Goal: Information Seeking & Learning: Learn about a topic

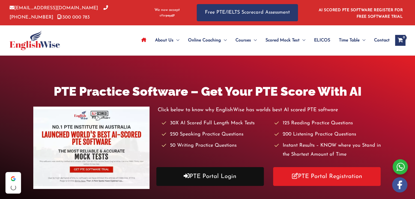
click at [197, 177] on link "PTE Portal Login" at bounding box center [210, 176] width 108 height 19
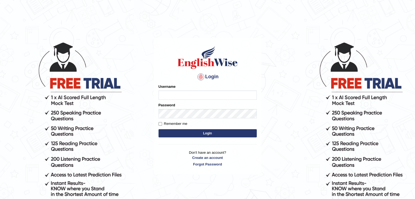
type input "anlinmariabiju"
click at [189, 132] on button "Login" at bounding box center [208, 133] width 98 height 8
type input "anlinmariabiju"
click at [199, 132] on button "Login" at bounding box center [208, 133] width 98 height 8
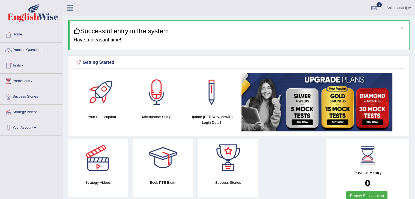
click at [45, 49] on link "Practice Questions" at bounding box center [31, 50] width 62 height 14
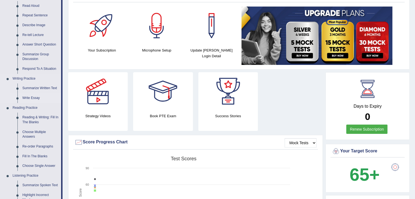
scroll to position [69, 0]
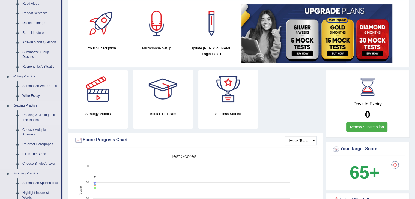
click at [37, 115] on link "Reading & Writing: Fill In The Blanks" at bounding box center [40, 118] width 41 height 14
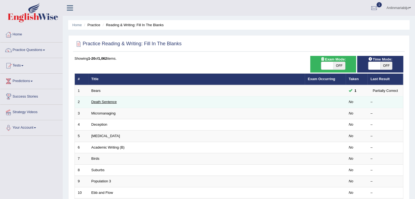
click at [98, 101] on link "Death Sentence" at bounding box center [103, 102] width 25 height 4
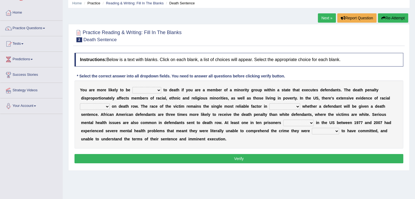
scroll to position [22, 0]
click at [160, 89] on select "penalized blamed complained sentenced" at bounding box center [146, 90] width 29 height 7
select select "penalized"
click at [132, 87] on select "penalized blamed complained sentenced" at bounding box center [146, 90] width 29 height 7
click at [158, 90] on select "penalized blamed complained sentenced" at bounding box center [146, 90] width 29 height 7
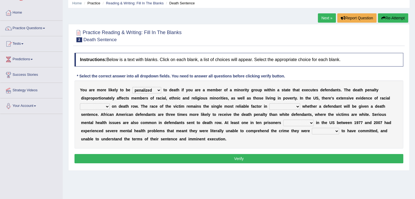
click at [182, 71] on div "Instructions: Below is a text with blanks. Click on each blank, a list of choic…" at bounding box center [239, 109] width 332 height 118
click at [106, 105] on select "bias equality appearance background" at bounding box center [95, 106] width 30 height 7
select select "bias"
click at [80, 103] on select "bias equality appearance background" at bounding box center [95, 106] width 30 height 7
click at [280, 107] on select "determining adjoining undermining examining" at bounding box center [285, 106] width 31 height 7
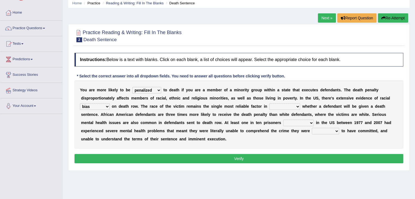
select select "determining"
click at [270, 103] on select "determining adjoining undermining examining" at bounding box center [285, 106] width 31 height 7
click at [295, 122] on select "electrocuted persecuted executed captured" at bounding box center [298, 123] width 31 height 7
select select "electrocuted"
click at [283, 120] on select "electrocuted persecuted executed captured" at bounding box center [298, 123] width 31 height 7
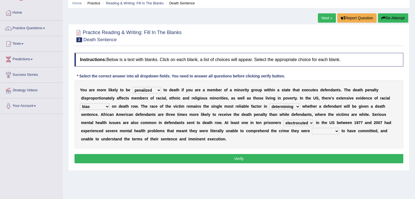
click at [327, 131] on select "alleged acclaimed persuaded claimed" at bounding box center [325, 131] width 27 height 7
select select "claimed"
click at [312, 128] on select "alleged acclaimed persuaded claimed" at bounding box center [325, 131] width 27 height 7
click at [313, 159] on button "Verify" at bounding box center [239, 158] width 329 height 9
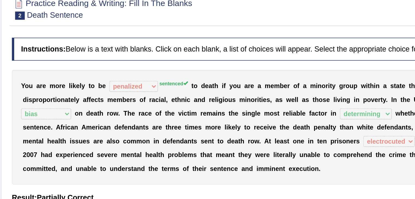
click at [171, 80] on sup "sentenced" at bounding box center [170, 80] width 17 height 3
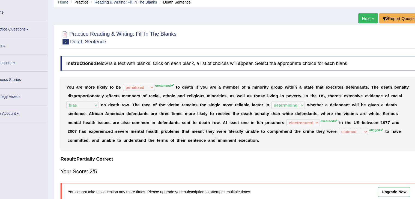
scroll to position [0, 0]
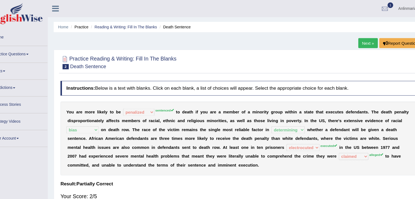
click at [358, 40] on link "Next »" at bounding box center [359, 39] width 18 height 9
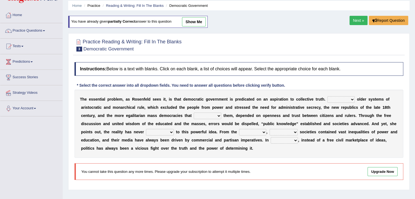
scroll to position [20, 0]
click at [342, 97] on select "Like Unlike Likely Safely" at bounding box center [341, 99] width 27 height 7
click at [341, 99] on select "Like Unlike Likely Safely" at bounding box center [341, 99] width 27 height 7
select select "Unlike"
click at [328, 96] on select "Like Unlike Likely Safely" at bounding box center [341, 99] width 27 height 7
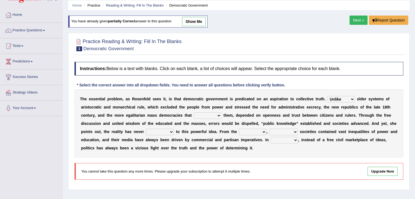
click at [204, 118] on select "readed grated succeeded printed" at bounding box center [208, 115] width 28 height 7
select select "printed"
click at [194, 112] on select "readed grated succeeded printed" at bounding box center [208, 115] width 28 height 7
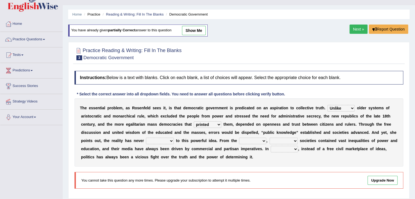
scroll to position [10, 0]
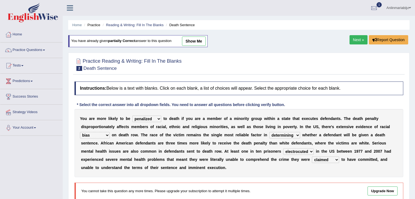
select select "penalized"
select select "bias"
select select "determining"
select select "electrocuted"
select select "claimed"
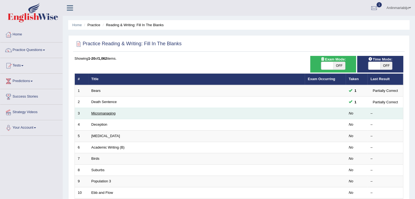
click at [105, 113] on link "Micromanaging" at bounding box center [103, 113] width 24 height 4
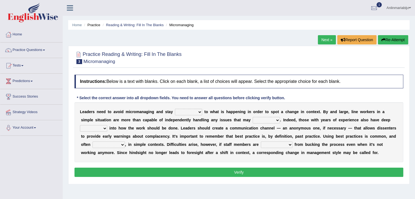
click at [200, 111] on select "complied connected precise concise" at bounding box center [188, 112] width 27 height 7
select select "connected"
click at [175, 109] on select "complied connected precise concise" at bounding box center [188, 112] width 27 height 7
click at [262, 122] on select "apprise rise encounter arise" at bounding box center [266, 120] width 27 height 7
select select "arise"
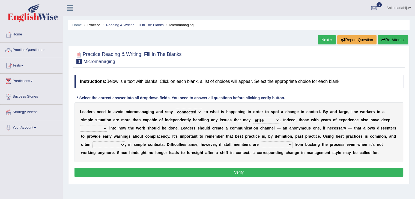
click at [253, 117] on select "apprise rise encounter arise" at bounding box center [266, 120] width 27 height 7
click at [103, 126] on select "incursion insight indignity indication" at bounding box center [93, 128] width 27 height 7
select select "insight"
click at [80, 125] on select "incursion insight indignity indication" at bounding box center [93, 128] width 27 height 7
click at [120, 146] on select "inappropriate apprehensive appropriate forbidden" at bounding box center [109, 145] width 32 height 7
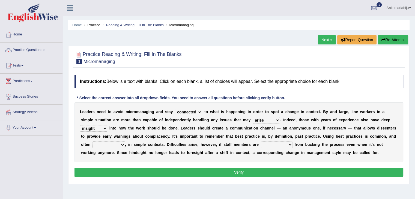
select select "forbidden"
click at [93, 142] on select "inappropriate apprehensive appropriate forbidden" at bounding box center [109, 145] width 32 height 7
click at [271, 144] on select "disarranged disinclined discouraged disintegrated" at bounding box center [277, 145] width 32 height 7
select select "disintegrated"
click at [261, 142] on select "disarranged disinclined discouraged disintegrated" at bounding box center [277, 145] width 32 height 7
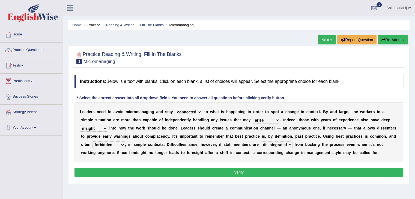
click at [239, 173] on button "Verify" at bounding box center [239, 172] width 329 height 9
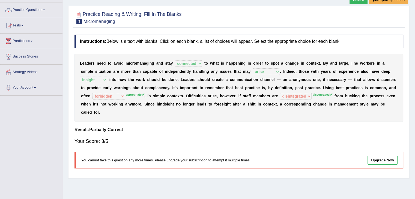
scroll to position [40, 0]
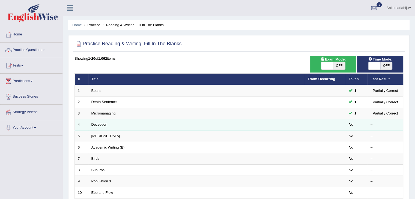
click at [100, 125] on link "Deception" at bounding box center [99, 125] width 16 height 4
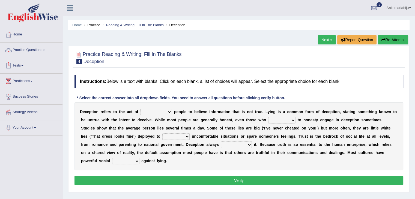
click at [46, 48] on link "Practice Questions" at bounding box center [31, 50] width 62 height 14
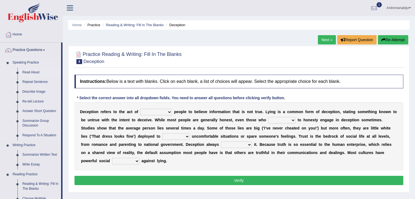
click at [26, 74] on link "Read Aloud" at bounding box center [40, 73] width 41 height 10
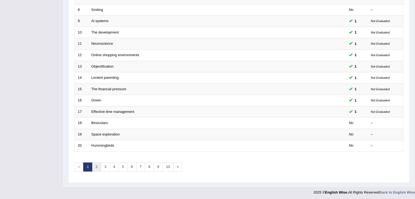
click at [96, 165] on link "2" at bounding box center [96, 167] width 9 height 9
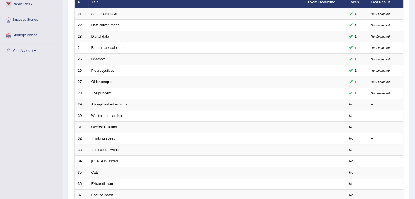
scroll to position [78, 0]
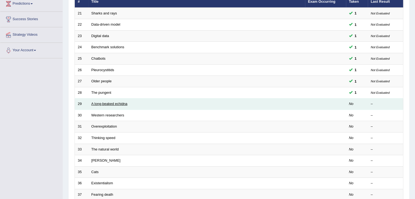
click at [96, 102] on link "A long-beaked echidna" at bounding box center [109, 104] width 36 height 4
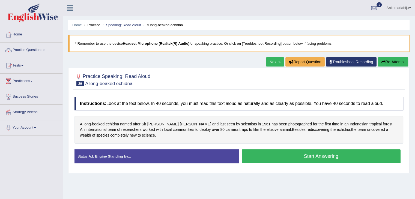
click at [271, 158] on button "Start Answering" at bounding box center [321, 157] width 159 height 14
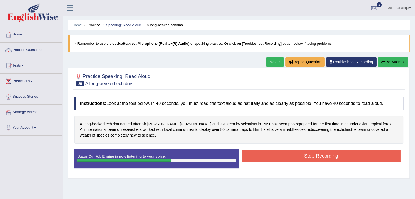
click at [271, 158] on button "Stop Recording" at bounding box center [321, 156] width 159 height 13
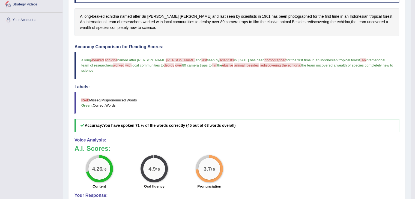
scroll to position [63, 0]
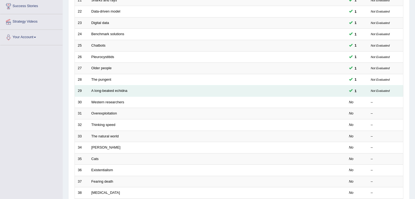
scroll to position [78, 0]
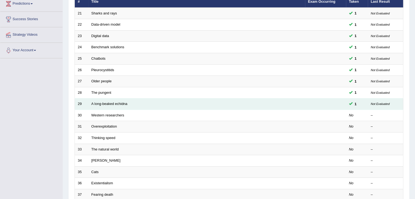
click at [116, 100] on td "A long-beaked echidna" at bounding box center [196, 104] width 217 height 11
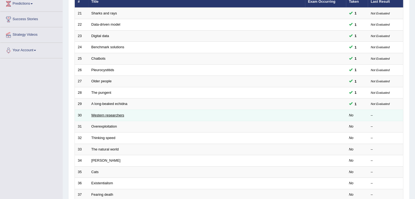
click at [114, 113] on link "Western researchers" at bounding box center [107, 115] width 33 height 4
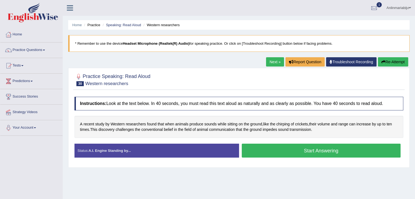
click at [262, 150] on button "Start Answering" at bounding box center [321, 151] width 159 height 14
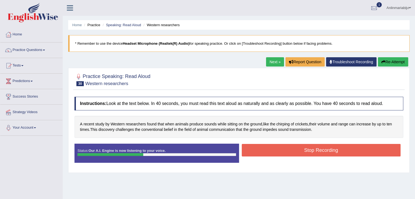
click at [262, 150] on button "Stop Recording" at bounding box center [321, 150] width 159 height 13
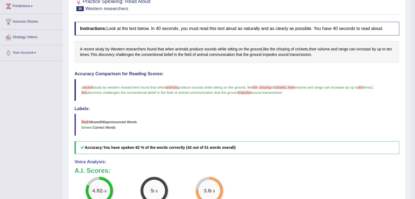
scroll to position [74, 0]
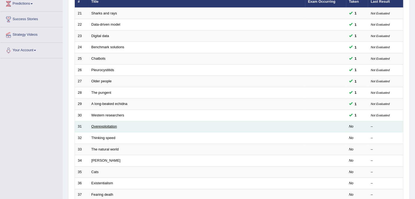
click at [106, 125] on link "Overexploitation" at bounding box center [104, 127] width 26 height 4
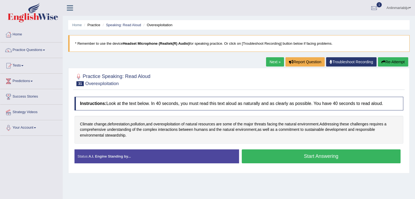
click at [298, 157] on button "Start Answering" at bounding box center [321, 157] width 159 height 14
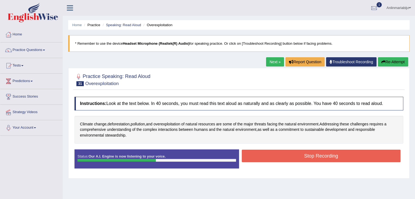
click at [298, 157] on button "Stop Recording" at bounding box center [321, 156] width 159 height 13
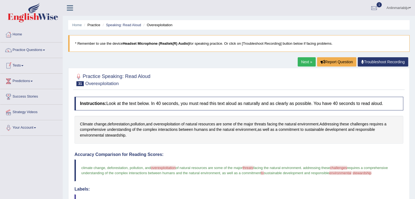
click at [44, 52] on link "Practice Questions" at bounding box center [31, 50] width 62 height 14
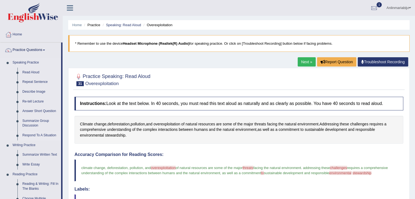
click at [33, 134] on link "Respond To A Situation" at bounding box center [40, 136] width 41 height 10
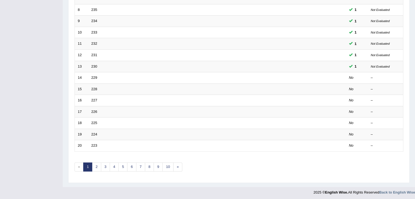
scroll to position [161, 0]
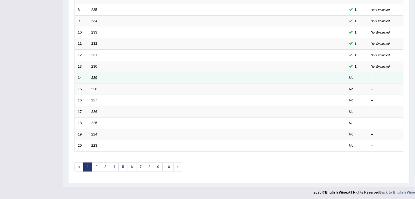
click at [92, 76] on link "229" at bounding box center [94, 78] width 6 height 4
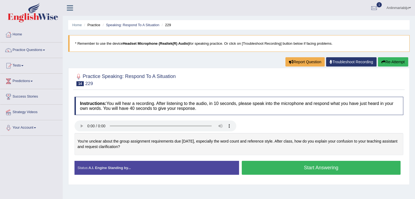
click at [261, 167] on button "Start Answering" at bounding box center [321, 168] width 159 height 14
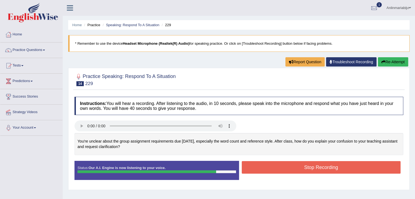
click at [261, 167] on button "Stop Recording" at bounding box center [321, 167] width 159 height 13
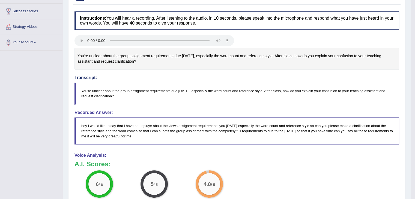
scroll to position [81, 0]
